Goal: Navigation & Orientation: Understand site structure

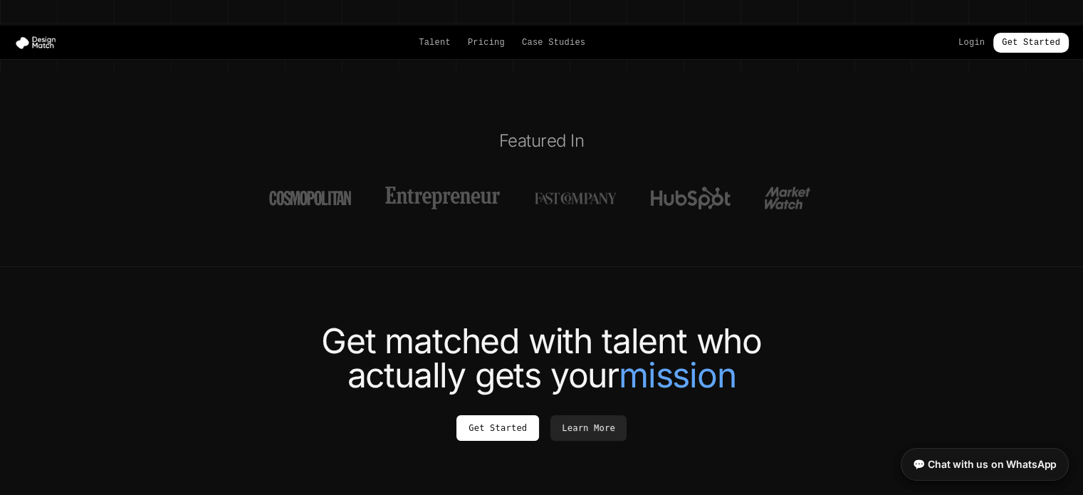
scroll to position [5473, 0]
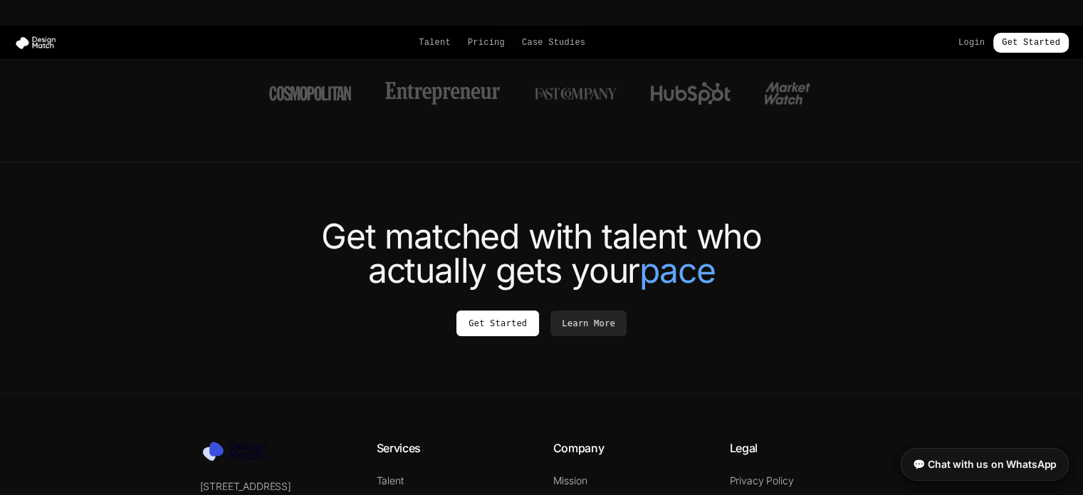
click at [407, 494] on link "Physical Products" at bounding box center [417, 503] width 80 height 12
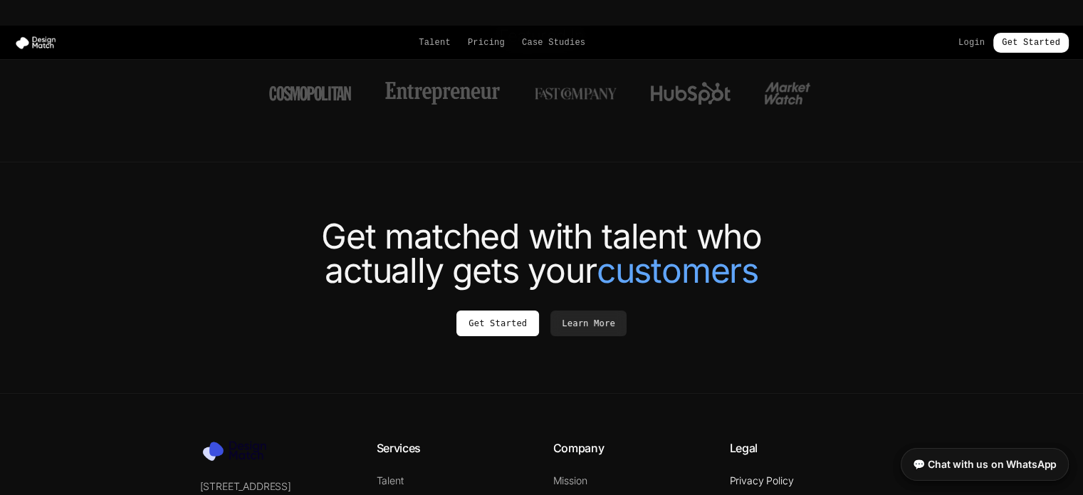
click at [741, 474] on link "Privacy Policy" at bounding box center [762, 480] width 64 height 12
click at [745, 494] on link "Terms & Conditions" at bounding box center [773, 503] width 86 height 12
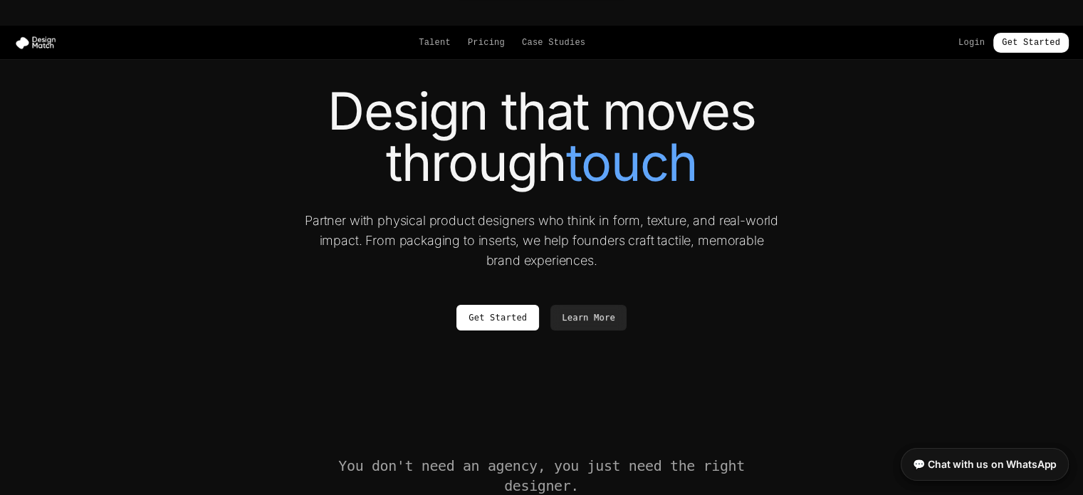
scroll to position [285, 0]
